Goal: Download file/media

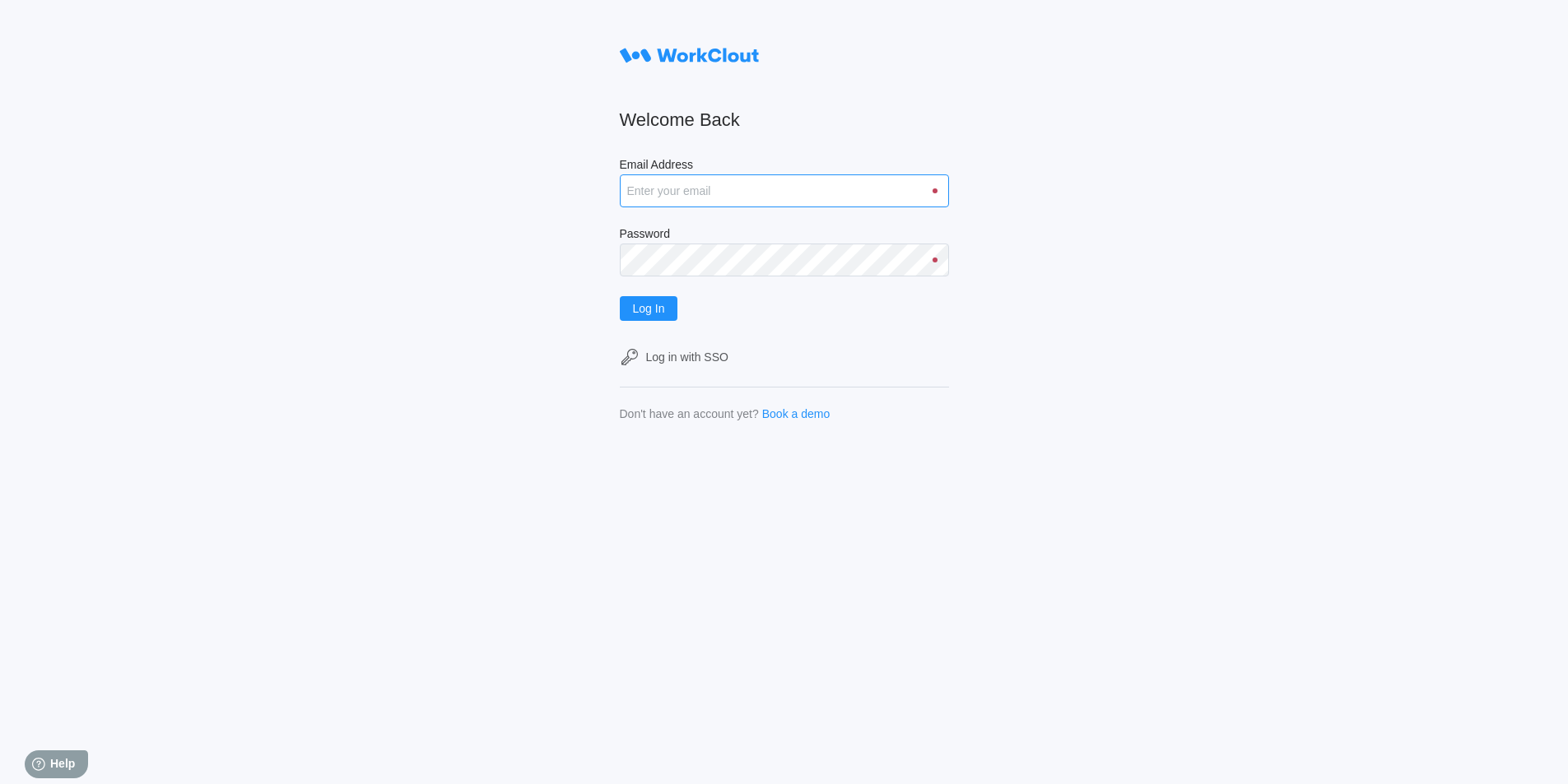
type input "[EMAIL_ADDRESS][DOMAIN_NAME]"
click at [686, 304] on div "Log In" at bounding box center [784, 309] width 329 height 25
click at [638, 311] on button "Log In" at bounding box center [649, 309] width 58 height 25
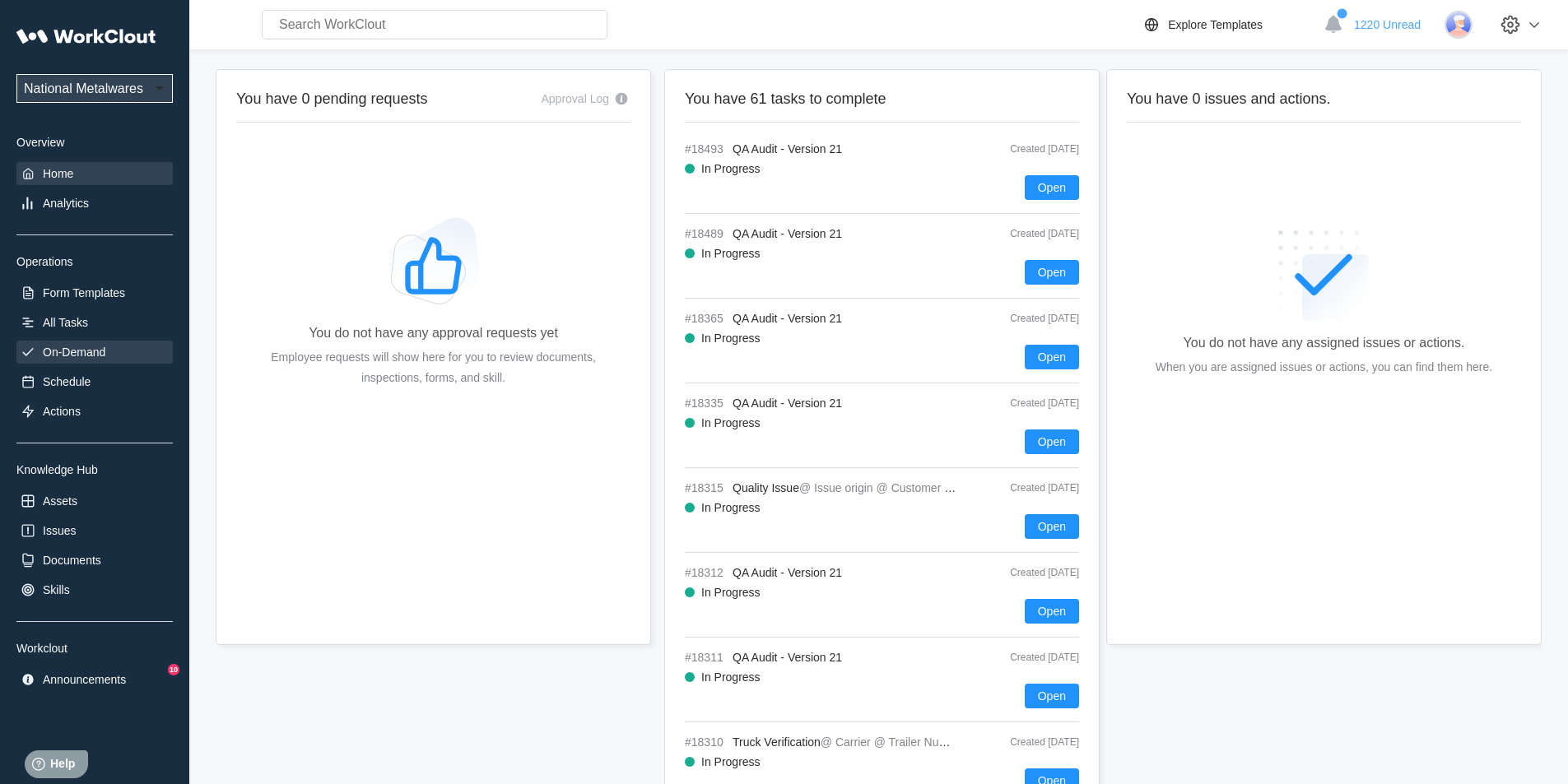
click at [87, 351] on div "On-Demand" at bounding box center [74, 352] width 62 height 13
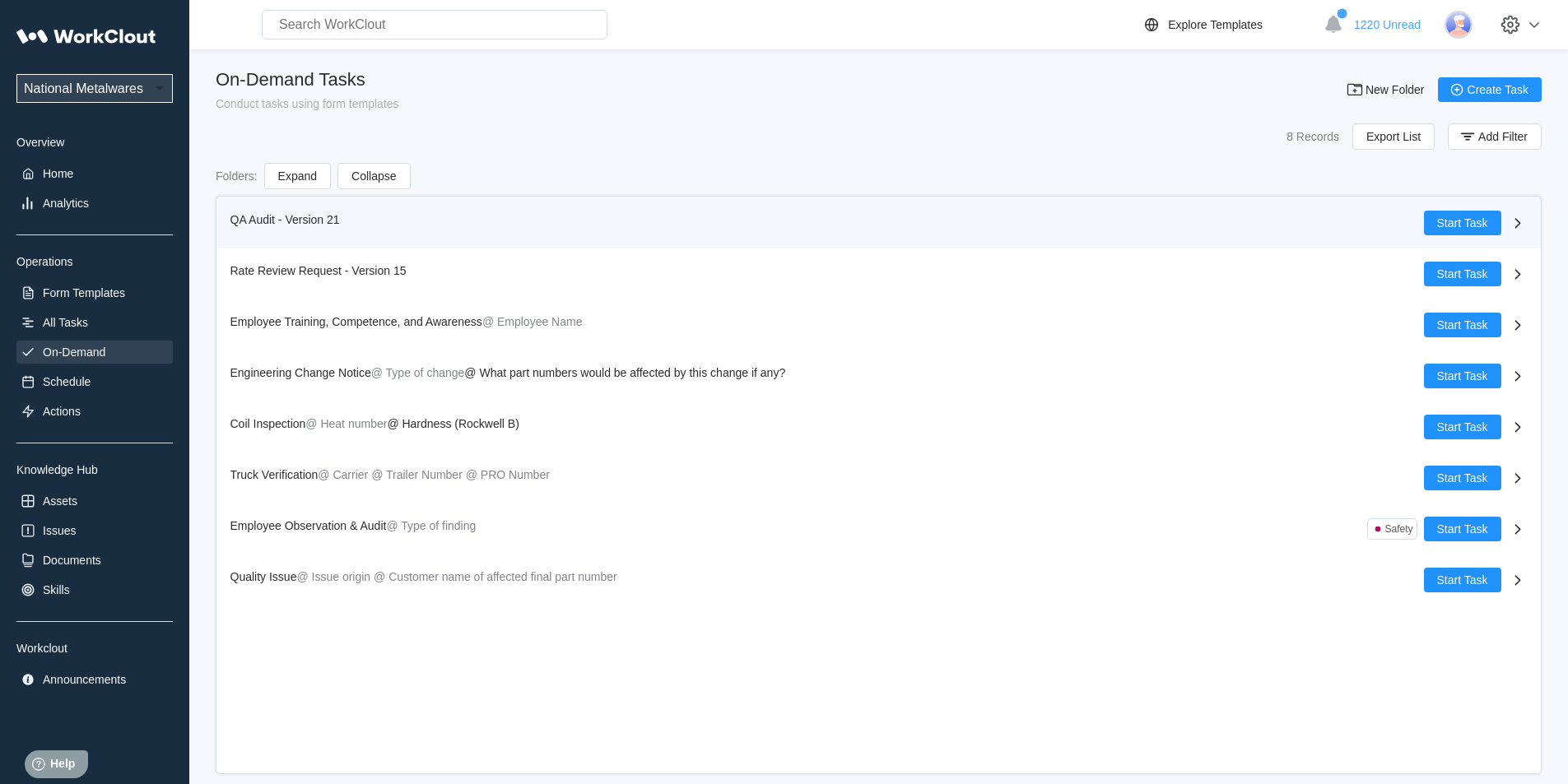
click at [263, 219] on span "QA Audit - Version 21" at bounding box center [285, 220] width 109 height 13
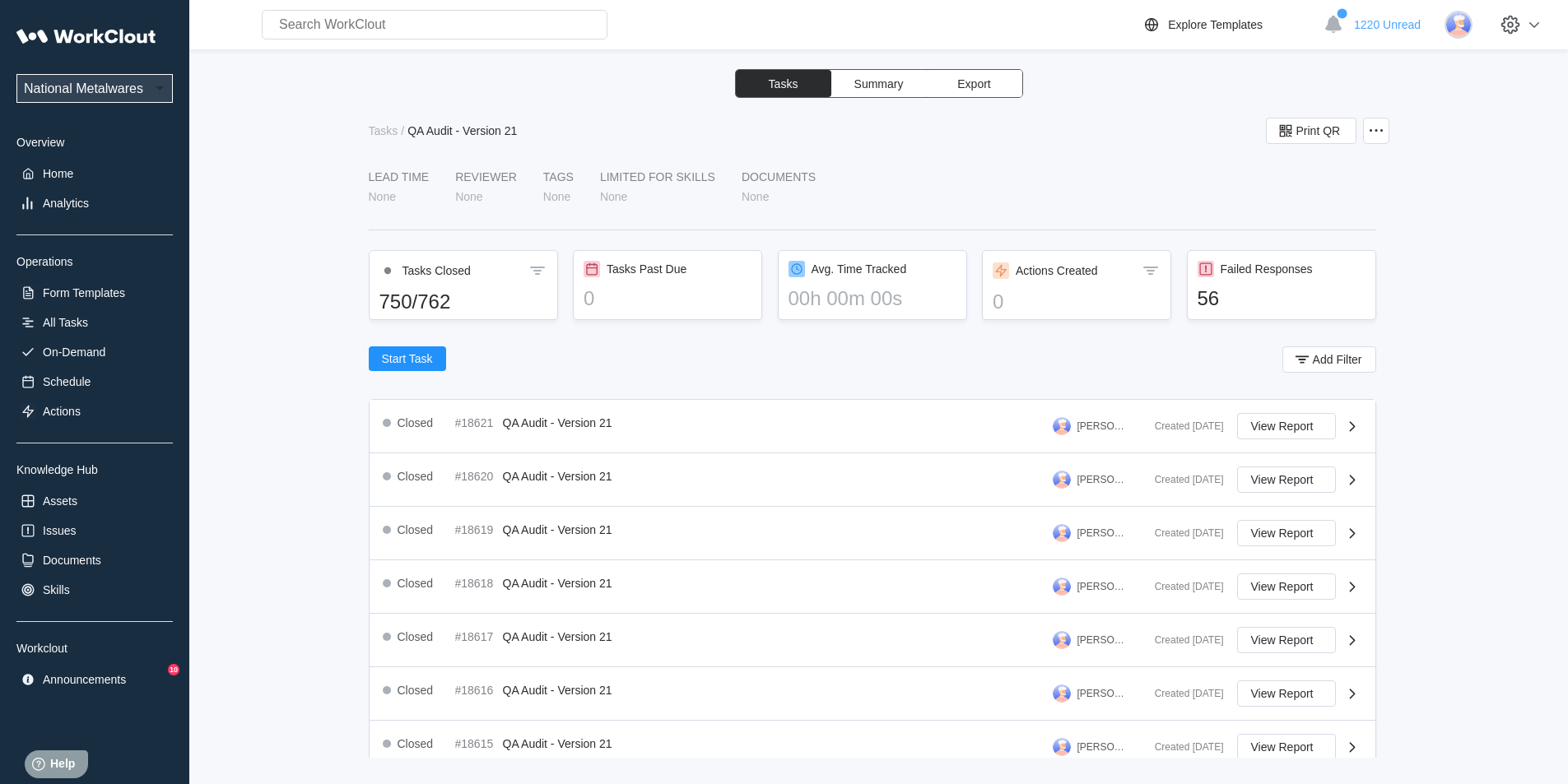
click at [977, 82] on span "Export" at bounding box center [973, 84] width 33 height 11
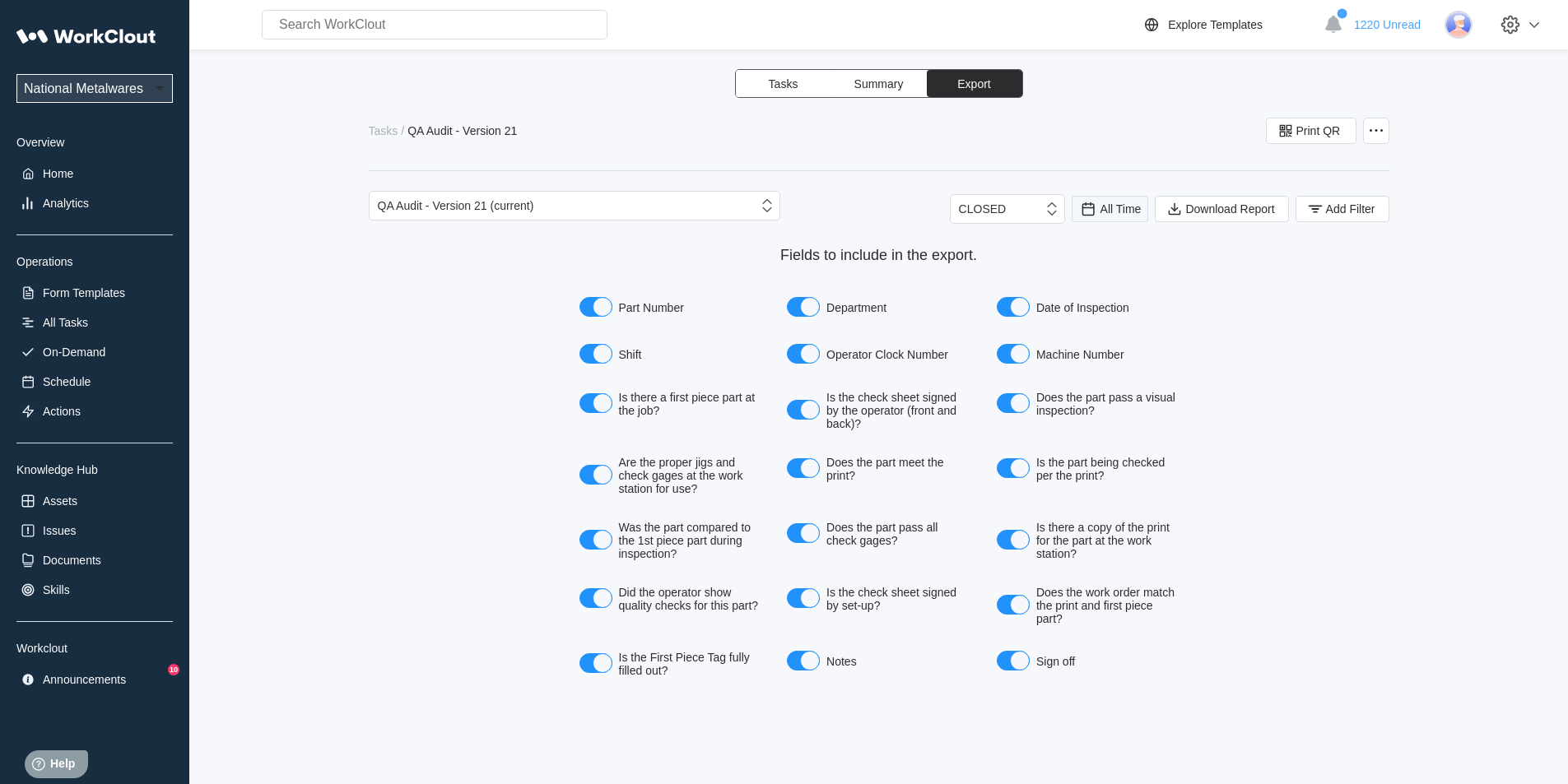
click at [1111, 212] on span "All Time" at bounding box center [1121, 209] width 42 height 13
click at [1109, 271] on div "Last day" at bounding box center [1109, 269] width 88 height 13
click at [1373, 209] on span "Add Filter" at bounding box center [1350, 209] width 49 height 11
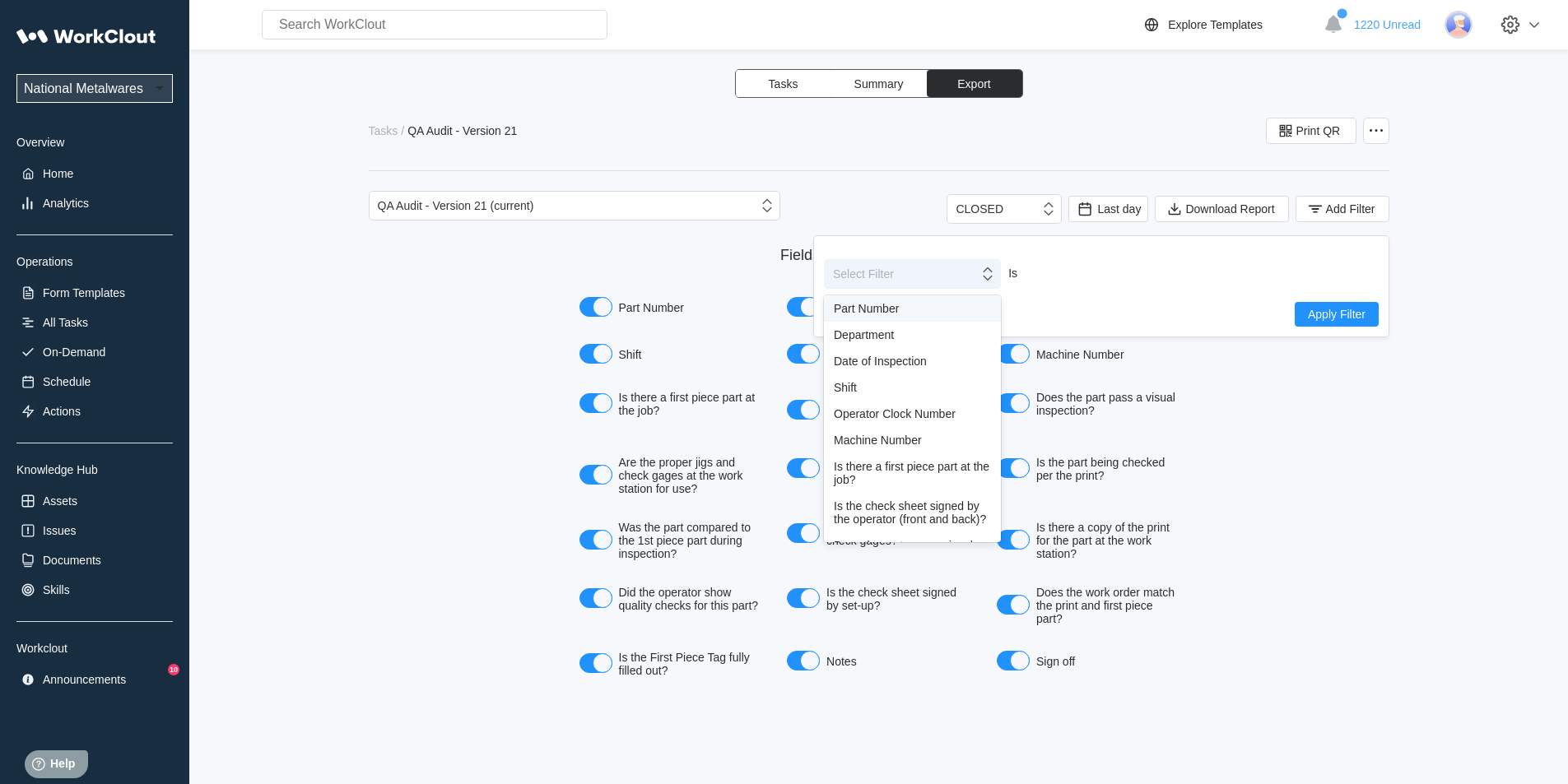
click at [978, 281] on icon at bounding box center [987, 274] width 18 height 18
click at [839, 390] on div "Shift" at bounding box center [912, 388] width 158 height 13
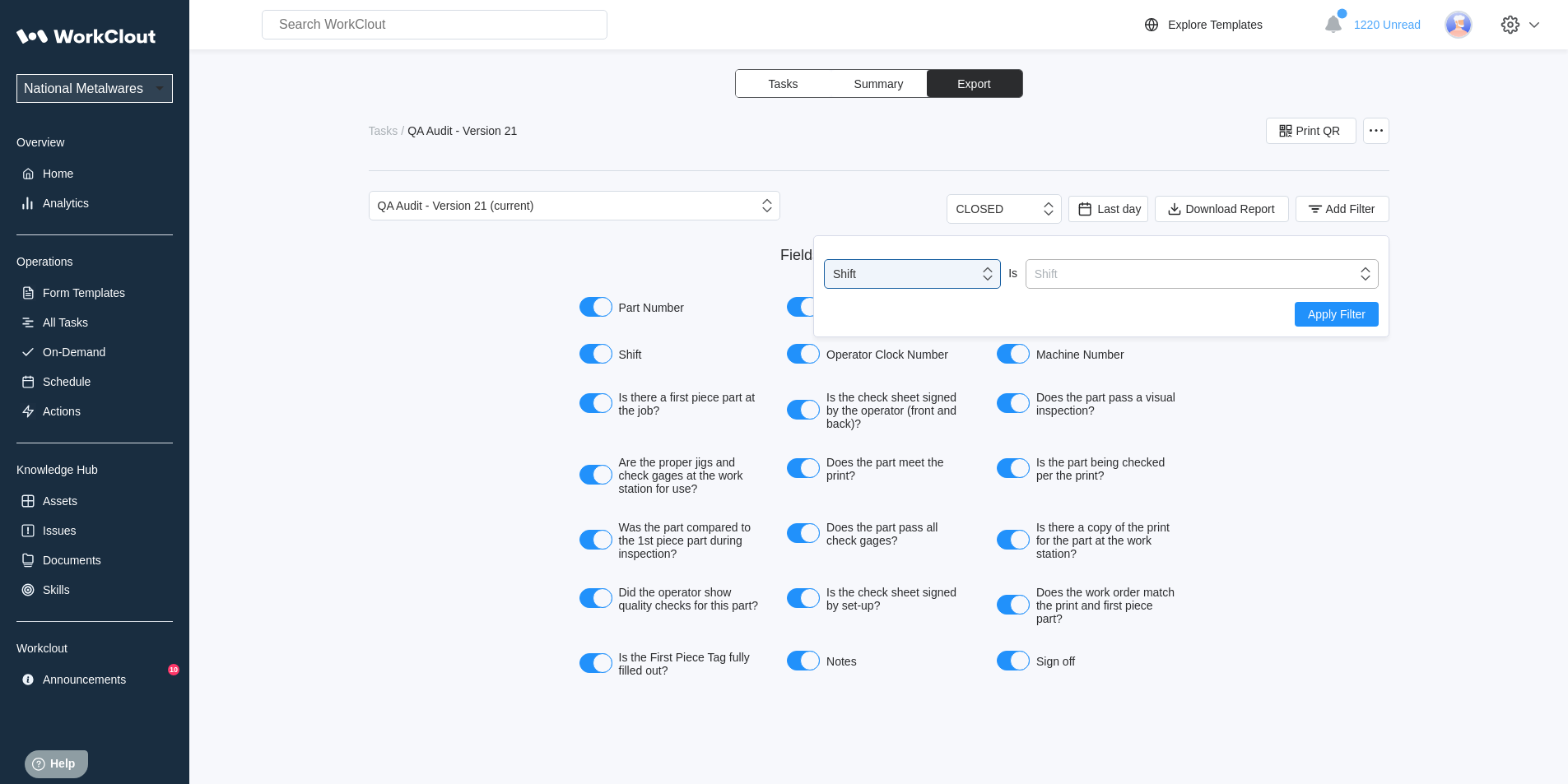
click at [1368, 274] on icon at bounding box center [1365, 274] width 18 height 18
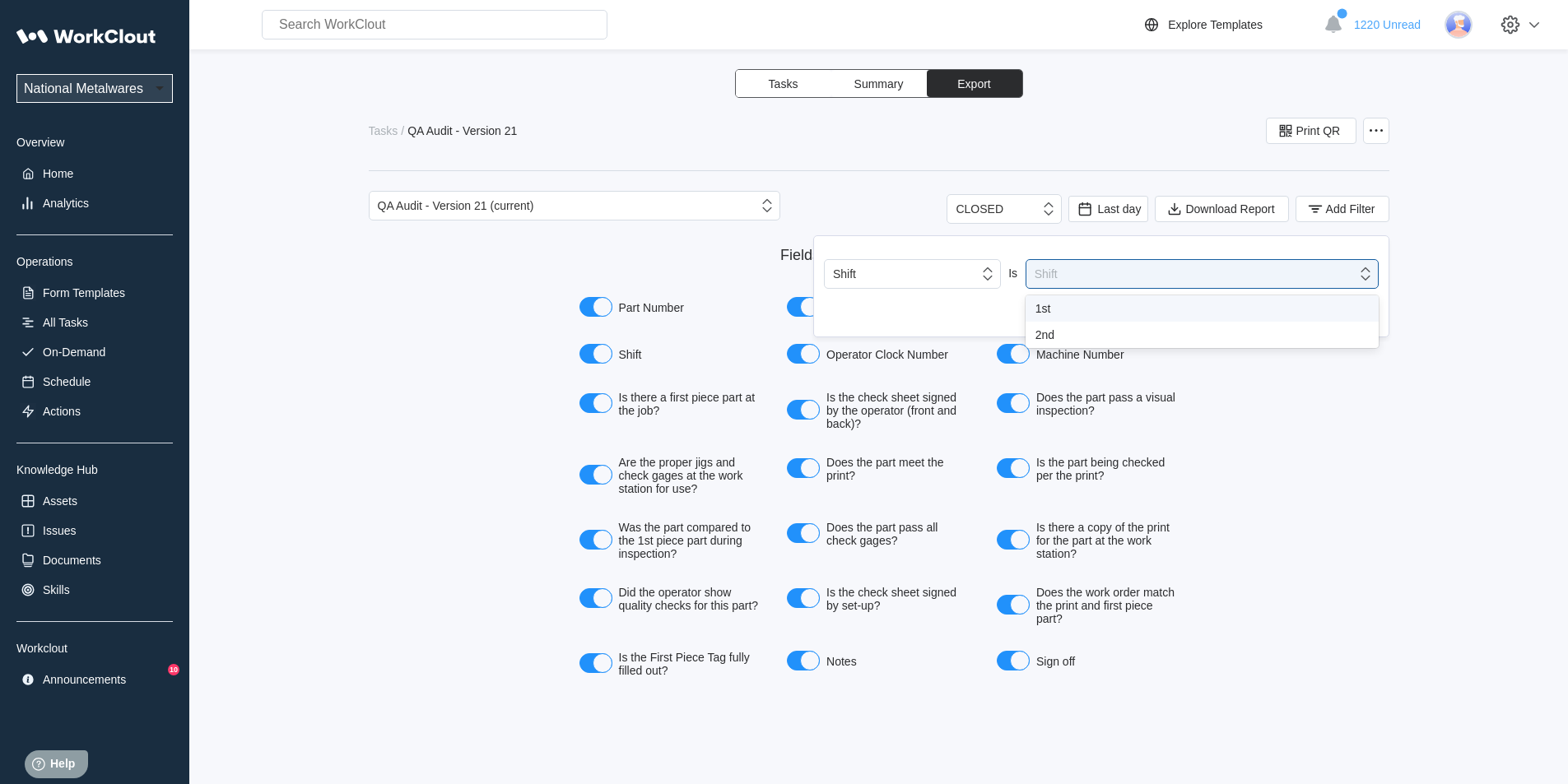
click at [1064, 307] on div "1st" at bounding box center [1201, 309] width 333 height 13
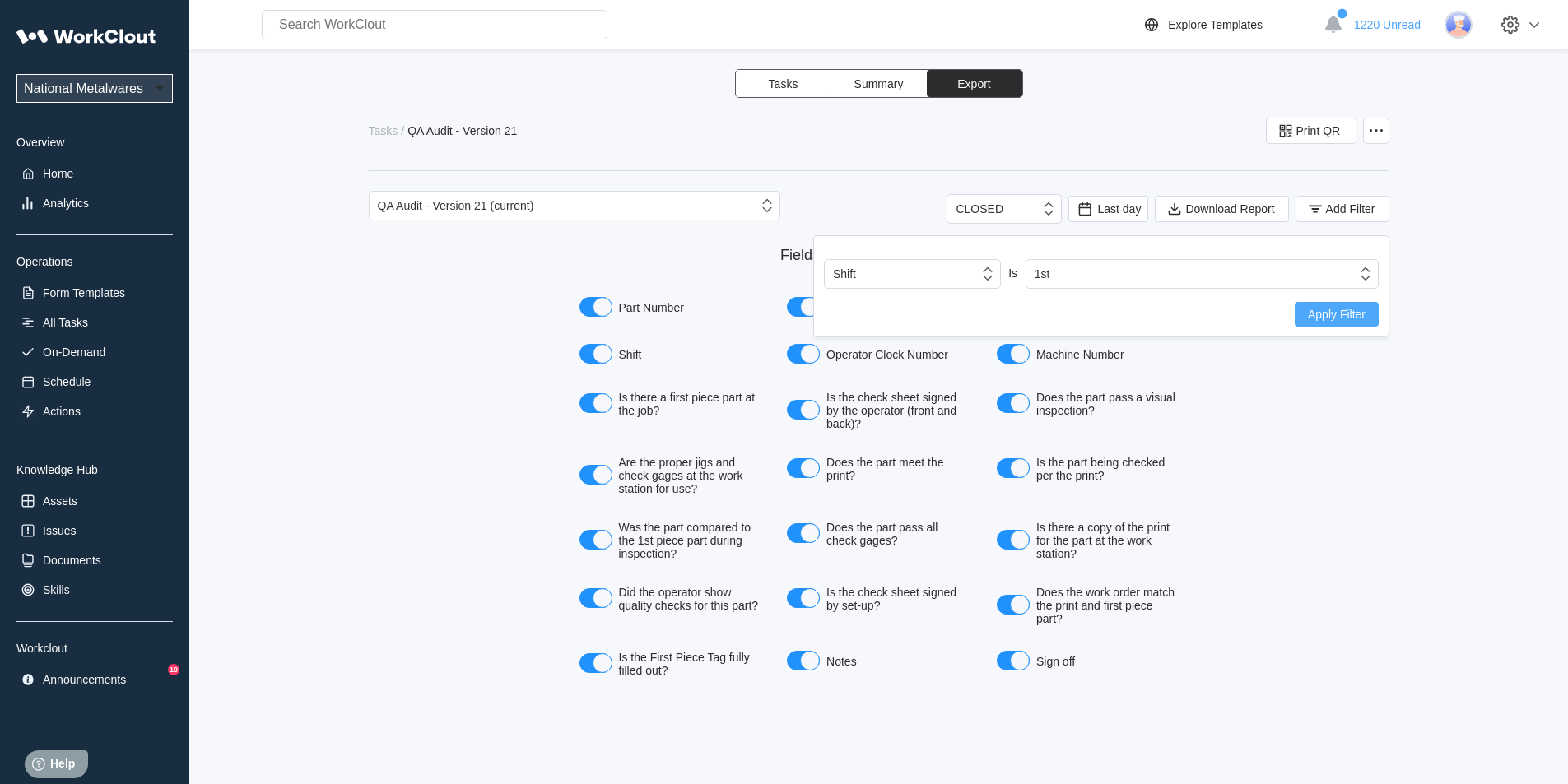
click at [1343, 309] on span "Apply Filter" at bounding box center [1336, 314] width 58 height 11
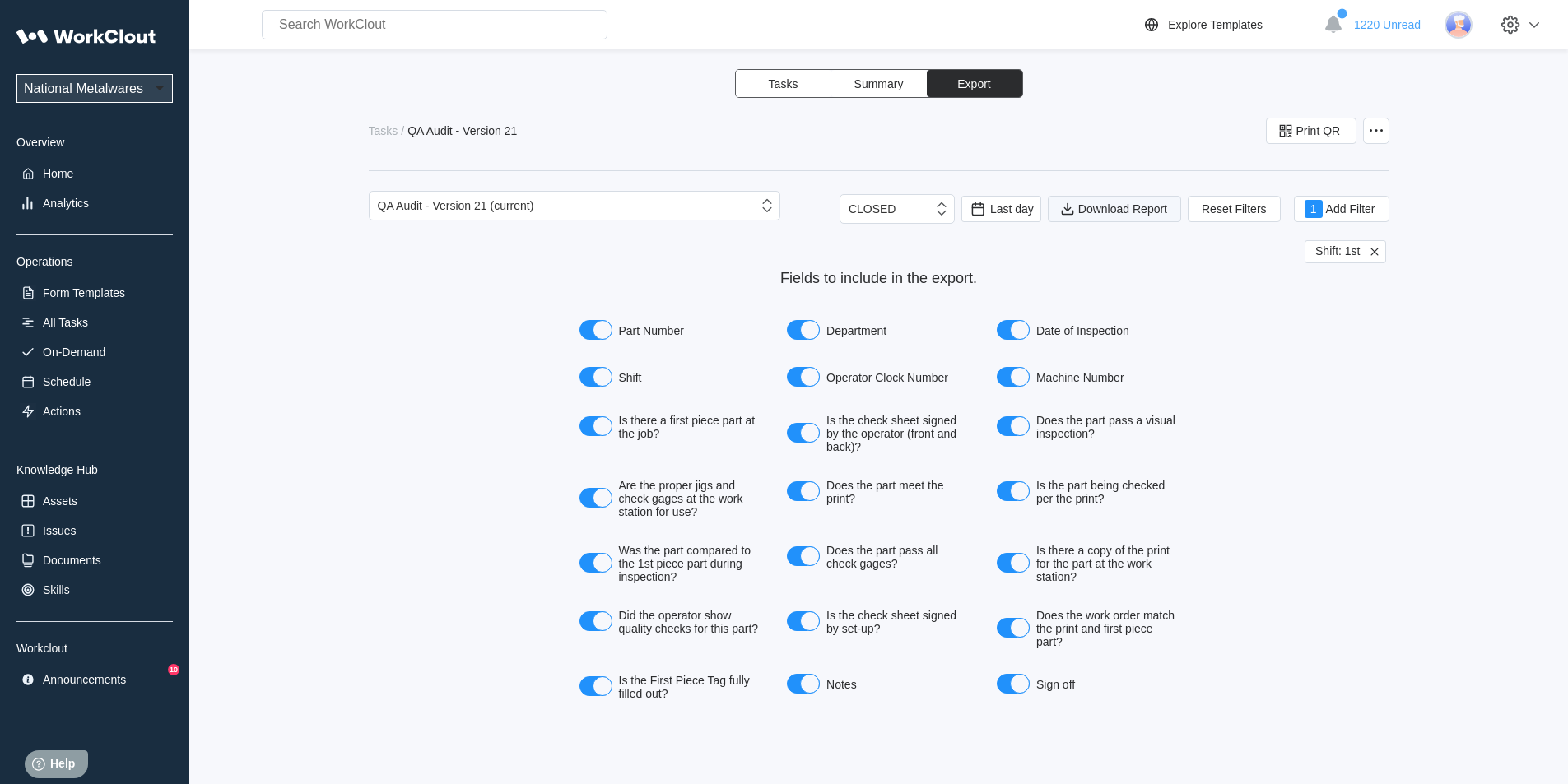
click at [1147, 207] on span "Download Report" at bounding box center [1123, 209] width 89 height 11
